Goal: Task Accomplishment & Management: Complete application form

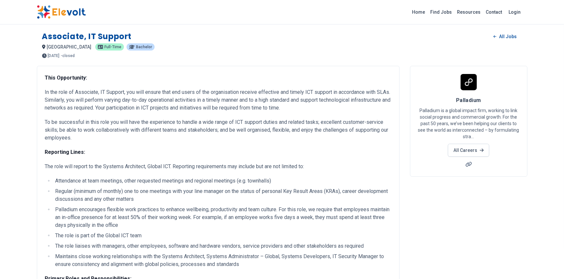
click at [46, 92] on p "In the role of Associate, IT Support, you will ensure that end users of the org…" at bounding box center [218, 100] width 347 height 24
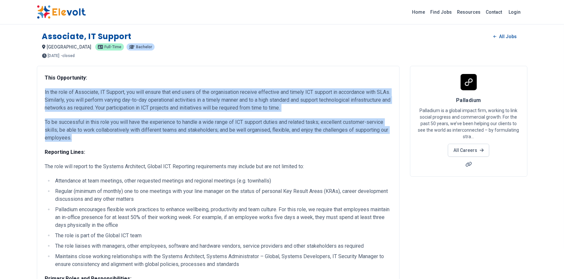
drag, startPoint x: 72, startPoint y: 138, endPoint x: 45, endPoint y: 92, distance: 53.7
click at [45, 92] on p "In the role of Associate, IT Support, you will ensure that end users of the org…" at bounding box center [218, 100] width 347 height 24
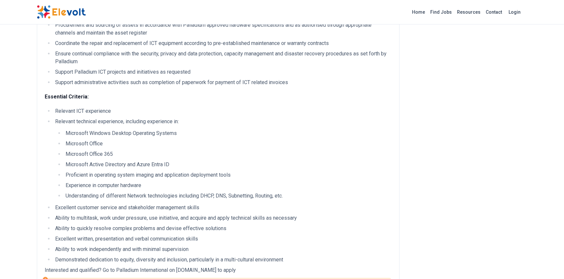
scroll to position [393, 0]
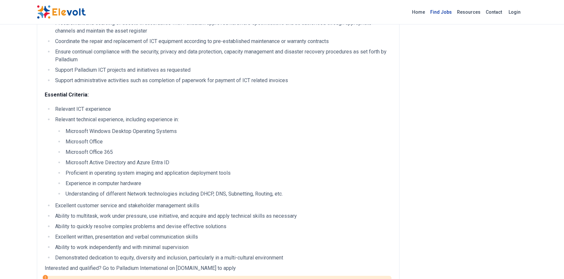
click at [443, 12] on link "Find Jobs" at bounding box center [441, 12] width 27 height 10
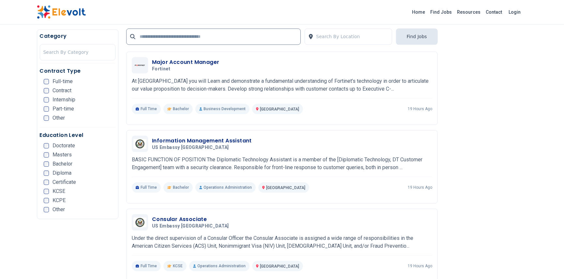
scroll to position [1045, 0]
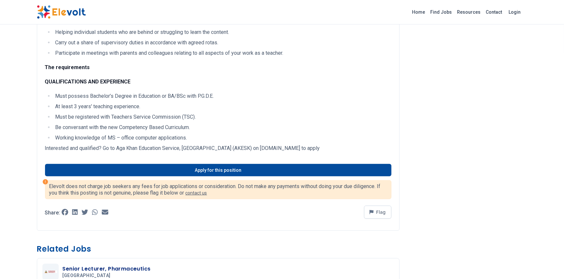
scroll to position [224, 0]
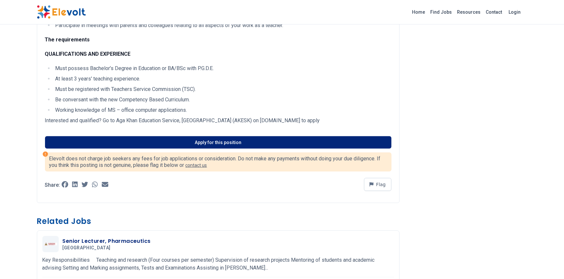
click at [215, 140] on link "Apply for this position" at bounding box center [218, 142] width 347 height 12
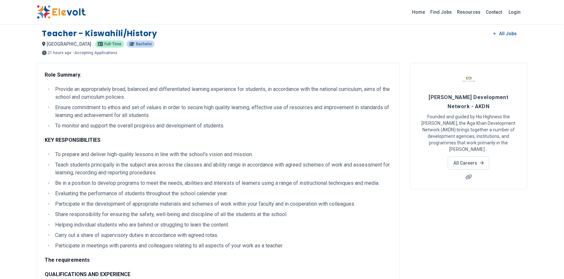
scroll to position [0, 0]
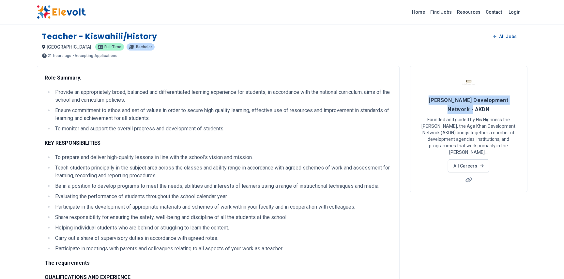
drag, startPoint x: 420, startPoint y: 101, endPoint x: 520, endPoint y: 97, distance: 99.6
click at [520, 97] on div "Aga Khan Development Network - AKDN Founded and guided by His Highness the Aga …" at bounding box center [469, 129] width 118 height 127
copy span "Aga Khan Development Network - AKDN"
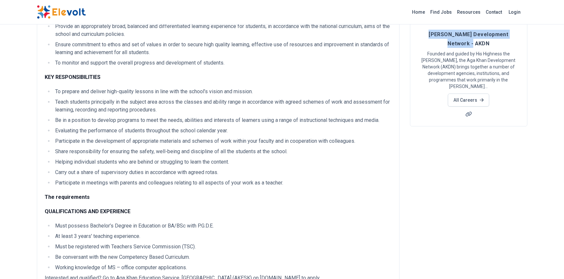
scroll to position [65, 0]
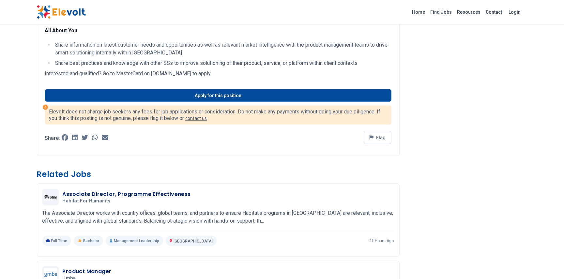
scroll to position [259, 0]
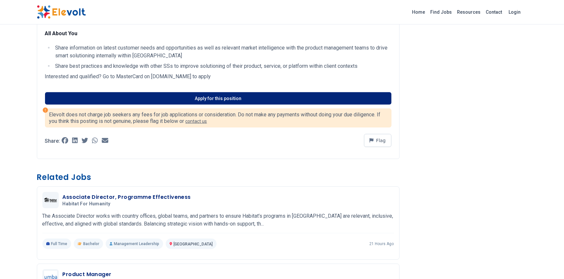
click at [242, 101] on link "Apply for this position" at bounding box center [218, 98] width 347 height 12
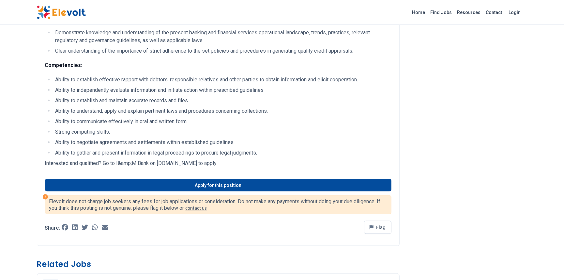
scroll to position [554, 0]
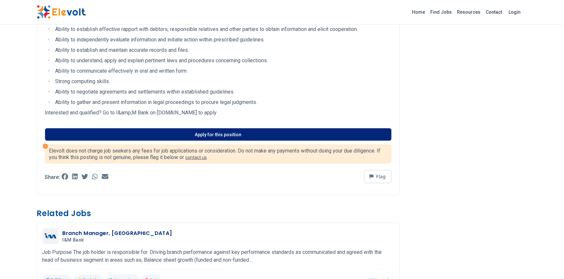
click at [207, 141] on link "Apply for this position" at bounding box center [218, 135] width 347 height 12
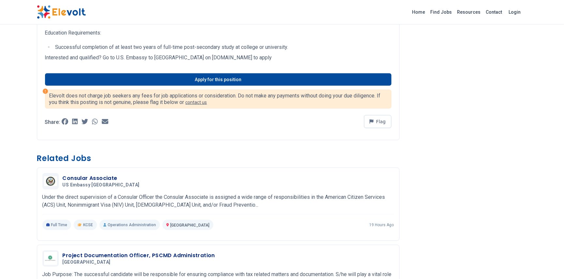
scroll to position [229, 0]
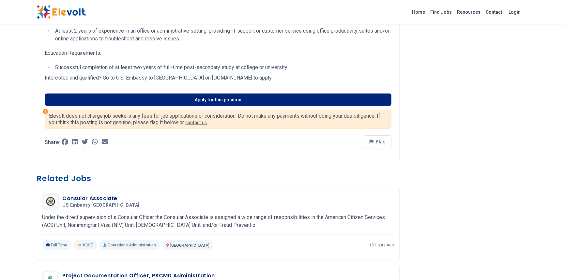
click at [204, 102] on link "Apply for this position" at bounding box center [218, 100] width 347 height 12
